Goal: Task Accomplishment & Management: Manage account settings

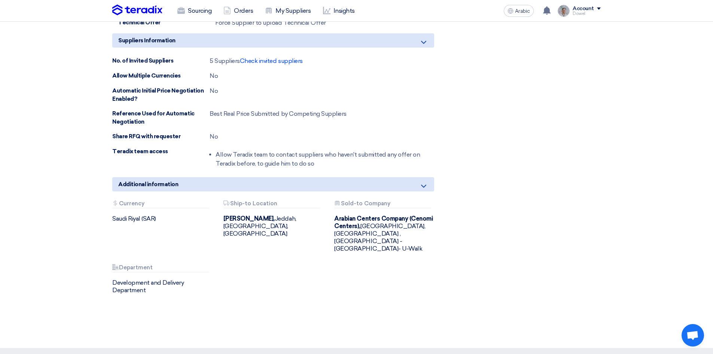
scroll to position [871, 0]
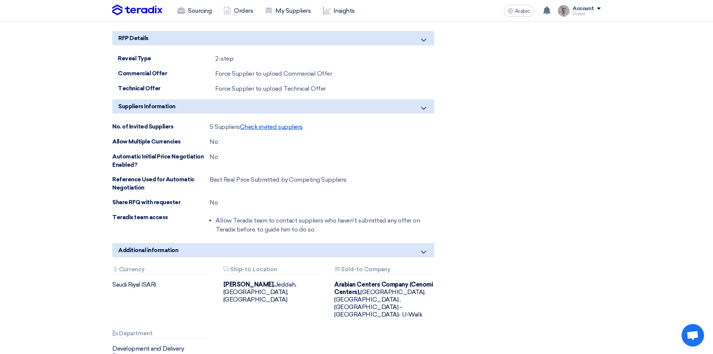
click at [261, 129] on font "Check invited suppliers" at bounding box center [271, 126] width 63 height 7
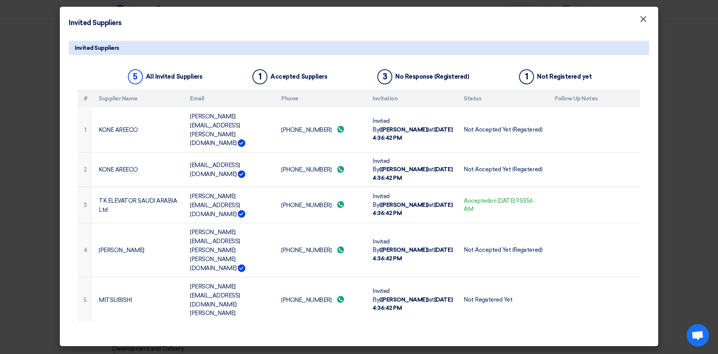
click at [644, 21] on font "×" at bounding box center [643, 20] width 7 height 15
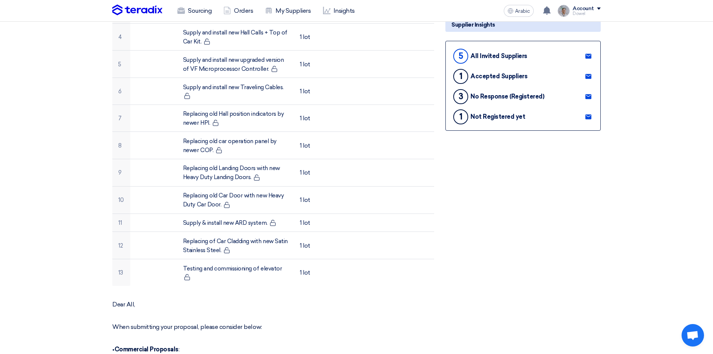
scroll to position [123, 0]
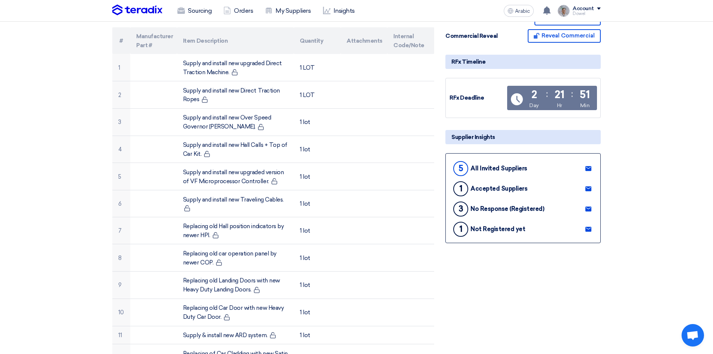
click at [587, 208] on icon at bounding box center [588, 209] width 6 height 6
click at [587, 230] on use at bounding box center [588, 228] width 6 height 5
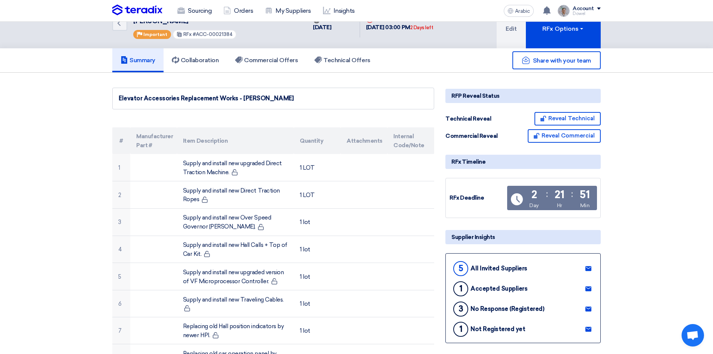
scroll to position [0, 0]
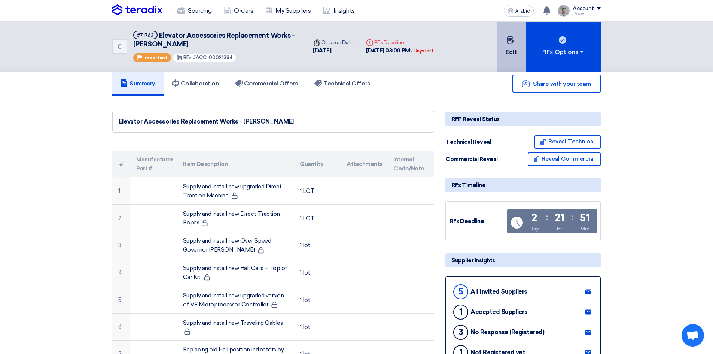
click at [510, 47] on button "Edit" at bounding box center [511, 47] width 29 height 50
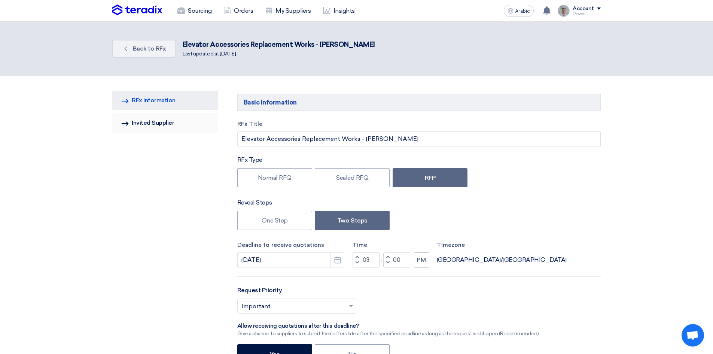
click at [161, 126] on link "Invited Suppliers Invited Supplier" at bounding box center [165, 122] width 106 height 19
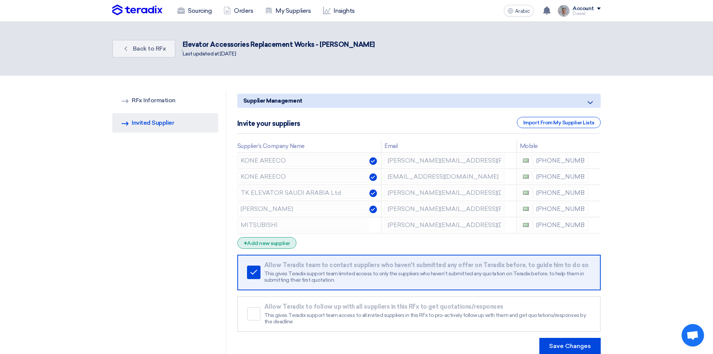
click at [276, 244] on font "Add new supplier" at bounding box center [268, 243] width 43 height 6
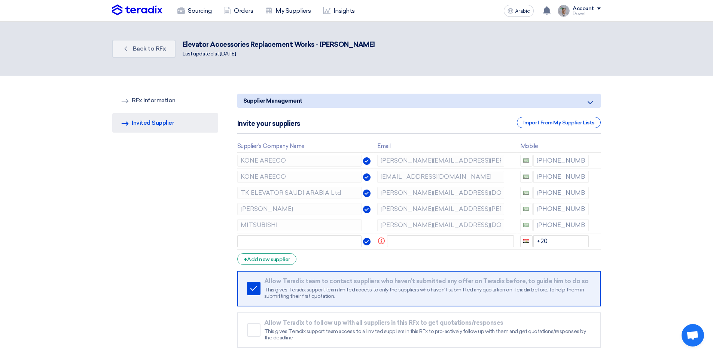
click at [235, 227] on div "Supplier Management Minimize/Maximize Category Invite your suppliers Import Fro…" at bounding box center [419, 231] width 375 height 280
click at [265, 241] on input "text" at bounding box center [299, 241] width 125 height 12
paste input "MITSUBISHI"
type input "MITSUBISHI"
click at [398, 242] on input "text" at bounding box center [450, 241] width 127 height 12
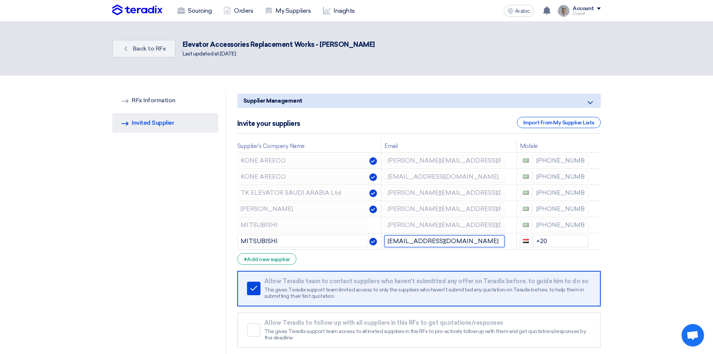
type input "[EMAIL_ADDRESS][DOMAIN_NAME]"
drag, startPoint x: 535, startPoint y: 224, endPoint x: 589, endPoint y: 222, distance: 54.3
click at [589, 222] on td "[PHONE_NUMBER]" at bounding box center [553, 225] width 75 height 16
drag, startPoint x: 550, startPoint y: 241, endPoint x: 513, endPoint y: 238, distance: 36.8
click at [513, 238] on tr "MITSUBISHI [EMAIL_ADDRESS][DOMAIN_NAME] +20" at bounding box center [418, 241] width 363 height 16
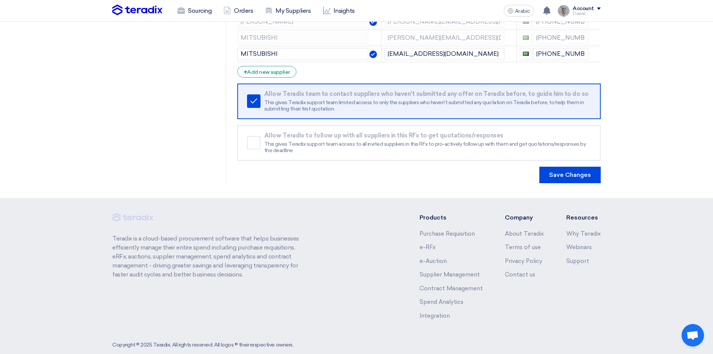
scroll to position [201, 0]
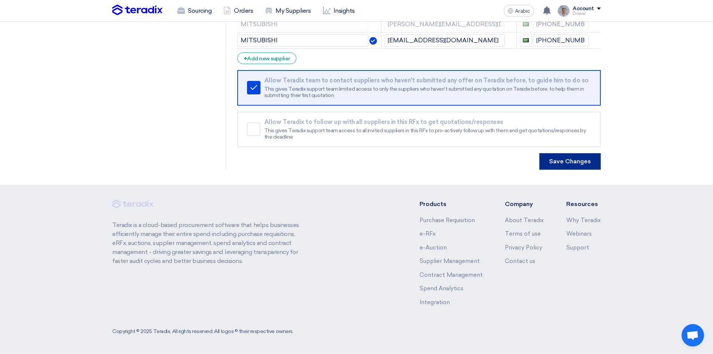
click at [573, 164] on font "Save Changes" at bounding box center [570, 161] width 42 height 7
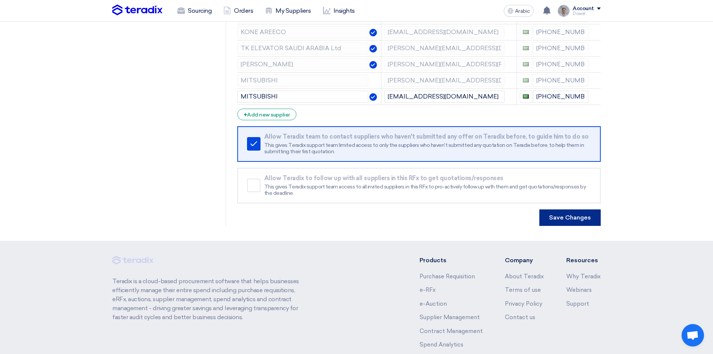
scroll to position [126, 0]
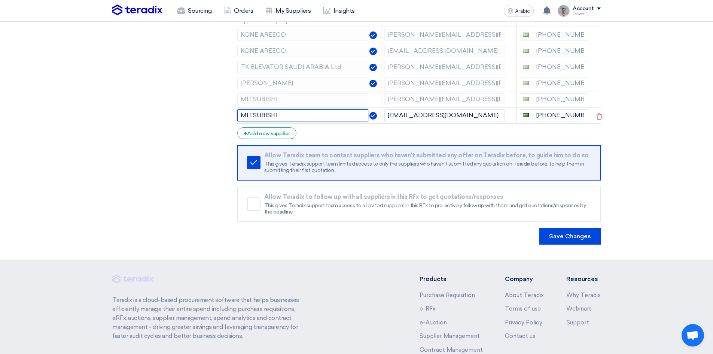
click at [297, 115] on input "MITSUBISHI" at bounding box center [302, 115] width 131 height 12
click at [598, 99] on use at bounding box center [599, 100] width 6 height 6
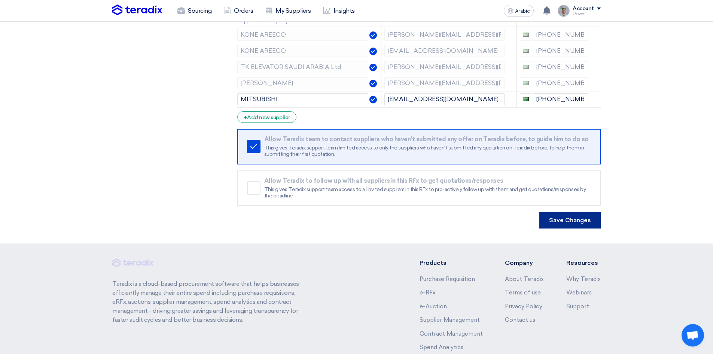
click at [575, 221] on font "Save Changes" at bounding box center [570, 219] width 42 height 7
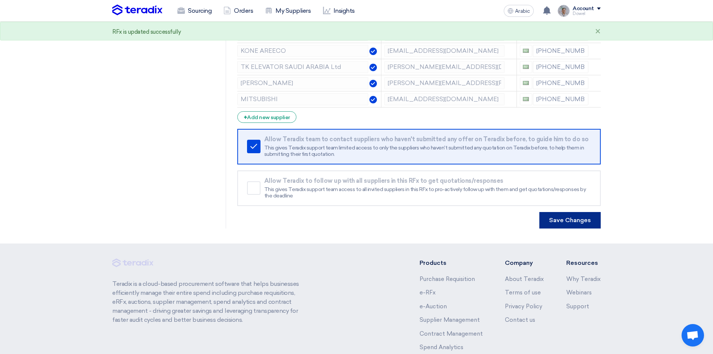
scroll to position [0, 0]
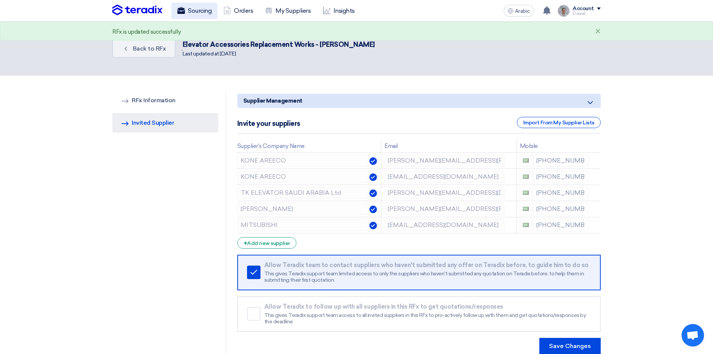
click at [198, 13] on font "Sourcing" at bounding box center [200, 10] width 24 height 7
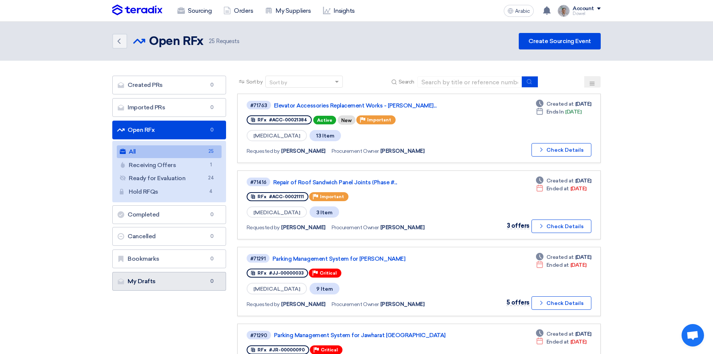
click at [169, 279] on link "My Drafts My Drafts 0" at bounding box center [169, 281] width 114 height 19
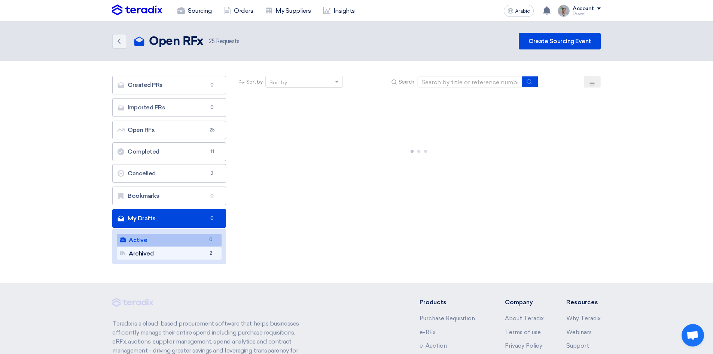
click at [163, 252] on link "Archived Archived 2" at bounding box center [169, 253] width 105 height 13
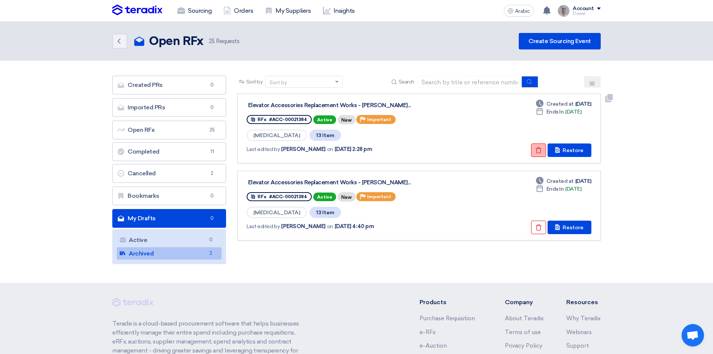
click at [537, 150] on icon "Check details" at bounding box center [538, 150] width 7 height 7
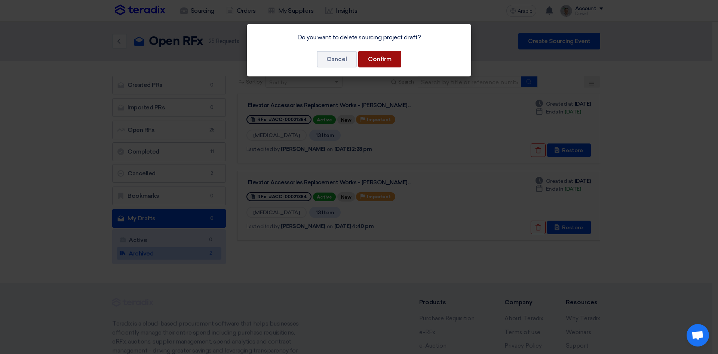
click at [385, 59] on font "Confirm" at bounding box center [380, 58] width 24 height 7
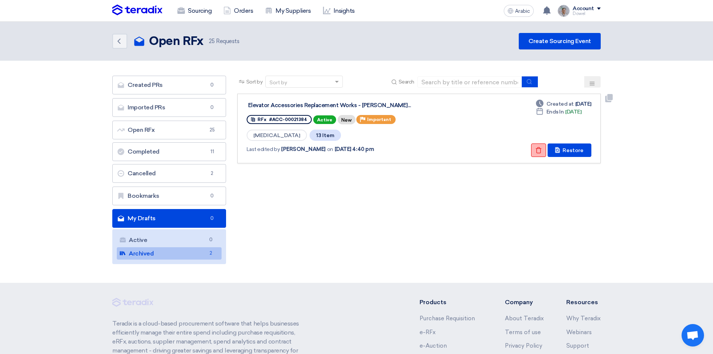
click at [539, 149] on icon "Check details" at bounding box center [538, 150] width 7 height 7
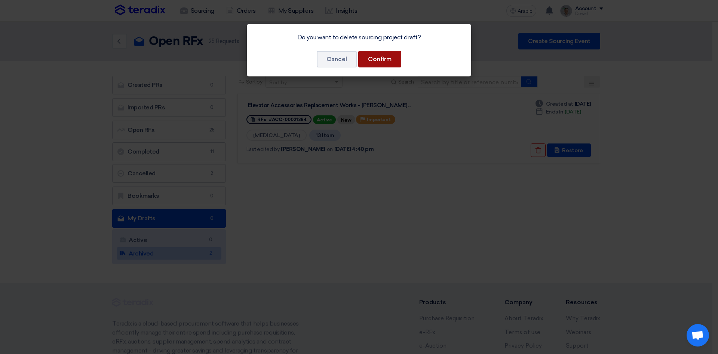
click at [384, 62] on font "Confirm" at bounding box center [380, 58] width 24 height 7
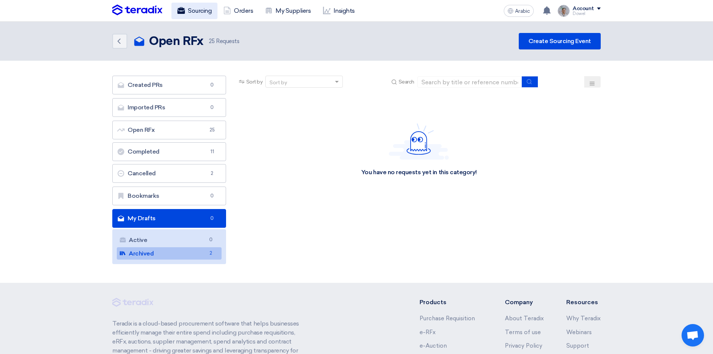
click at [199, 10] on font "Sourcing" at bounding box center [200, 10] width 24 height 7
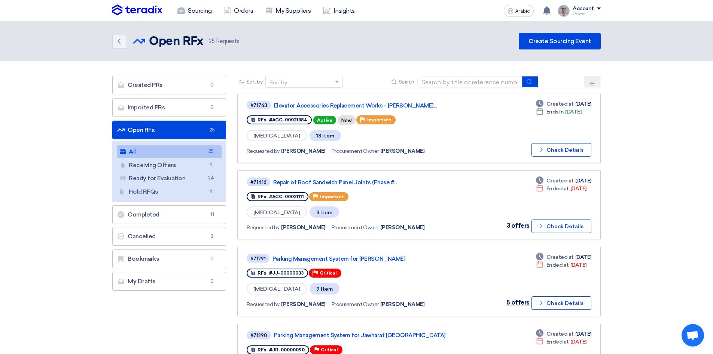
drag, startPoint x: 193, startPoint y: 13, endPoint x: 195, endPoint y: 20, distance: 7.3
click at [194, 13] on font "Sourcing" at bounding box center [200, 10] width 24 height 7
click at [189, 10] on font "Sourcing" at bounding box center [200, 10] width 24 height 7
click at [330, 102] on font "Elevator Accessories Replacement Works - [PERSON_NAME]..." at bounding box center [355, 105] width 163 height 7
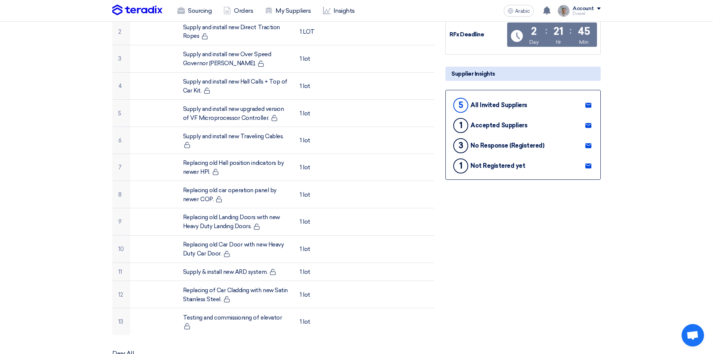
scroll to position [187, 0]
click at [589, 167] on use at bounding box center [588, 164] width 6 height 5
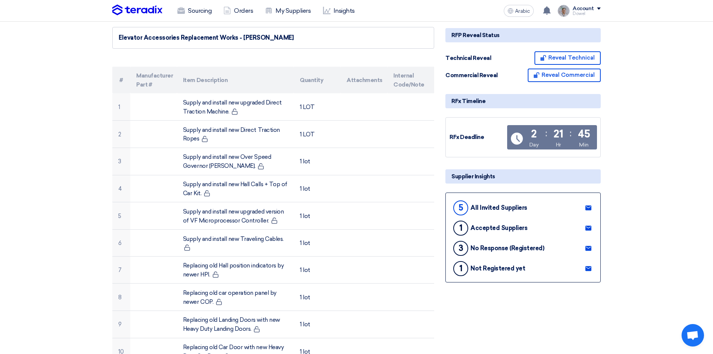
scroll to position [0, 0]
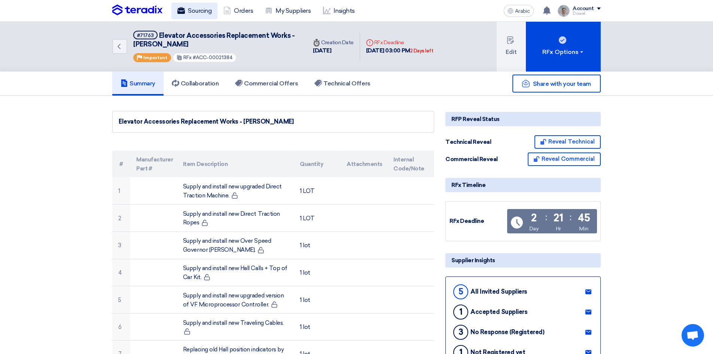
click at [198, 10] on font "Sourcing" at bounding box center [200, 10] width 24 height 7
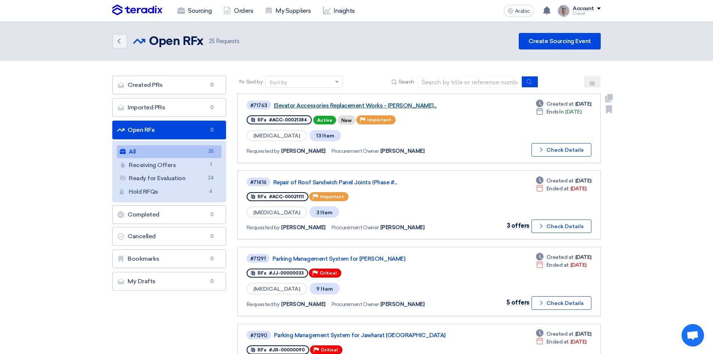
click at [333, 105] on font "Elevator Accessories Replacement Works - [PERSON_NAME]..." at bounding box center [355, 105] width 163 height 7
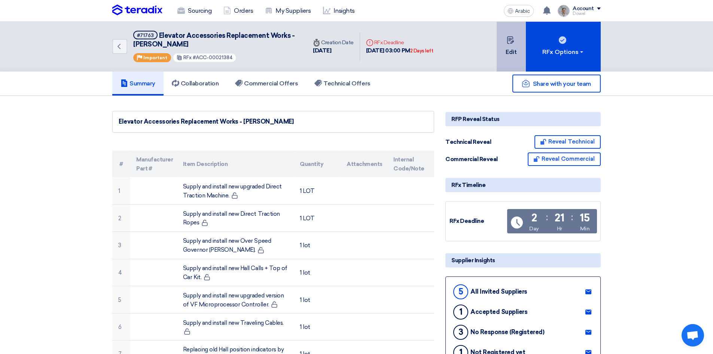
click at [510, 49] on font "Edit" at bounding box center [511, 51] width 11 height 7
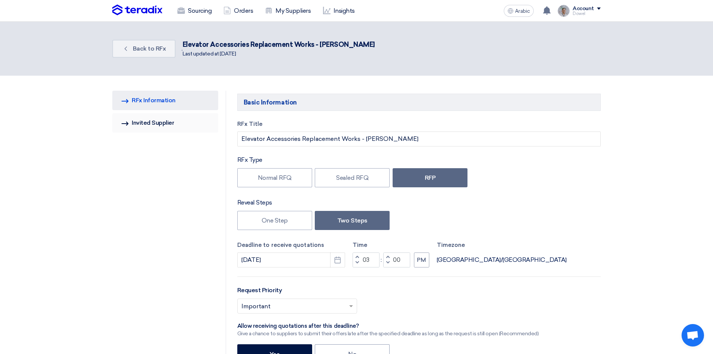
click at [161, 124] on font "Invited Supplier" at bounding box center [153, 122] width 42 height 7
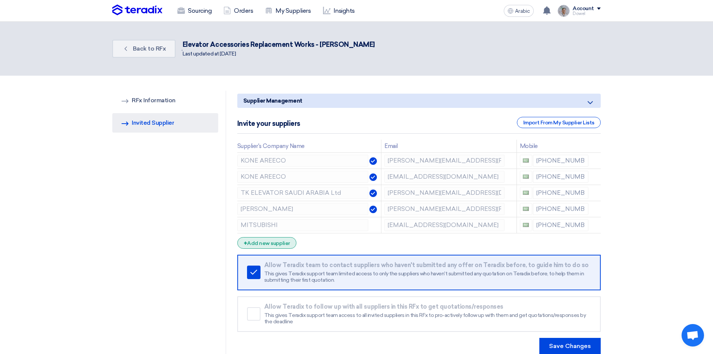
click at [268, 245] on font "Add new supplier" at bounding box center [268, 243] width 43 height 6
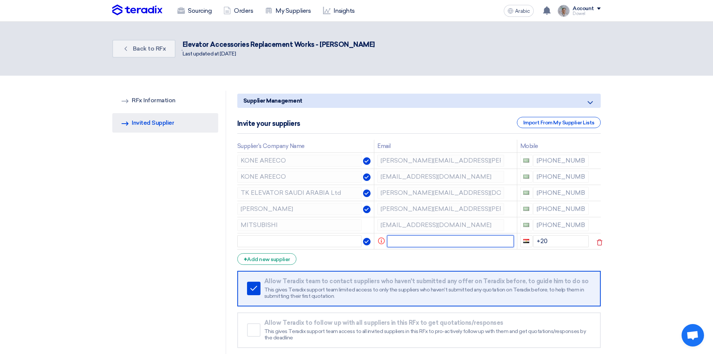
click at [395, 240] on input "text" at bounding box center [450, 241] width 127 height 12
paste input "[EMAIL_ADDRESS][PERSON_NAME][DOMAIN_NAME]"
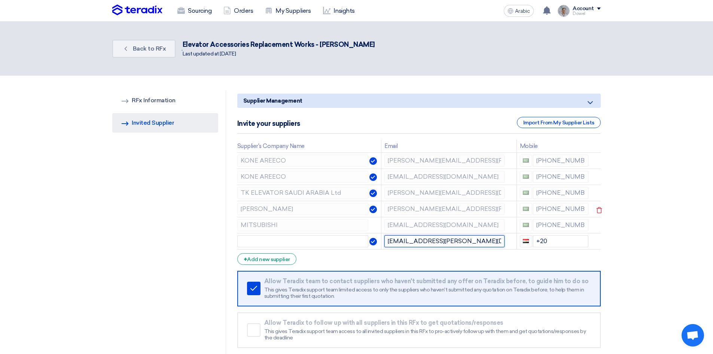
type input "[EMAIL_ADDRESS][PERSON_NAME][DOMAIN_NAME]"
click at [223, 206] on div "RFQ Information RFx Information Invited Suppliers Invited Supplier Supplier Man…" at bounding box center [357, 231] width 500 height 280
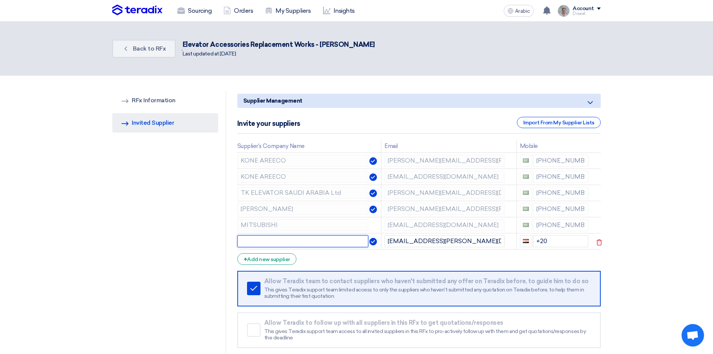
click at [264, 236] on input "text" at bounding box center [302, 241] width 131 height 12
paste input "[PERSON_NAME]"
type input "[PERSON_NAME]"
